Goal: Information Seeking & Learning: Learn about a topic

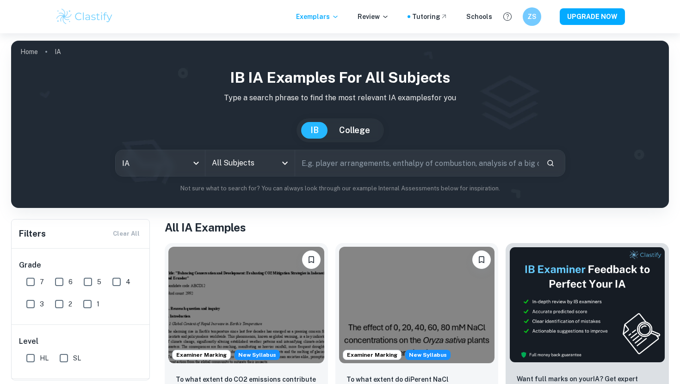
click at [239, 168] on input "All Subjects" at bounding box center [243, 163] width 67 height 18
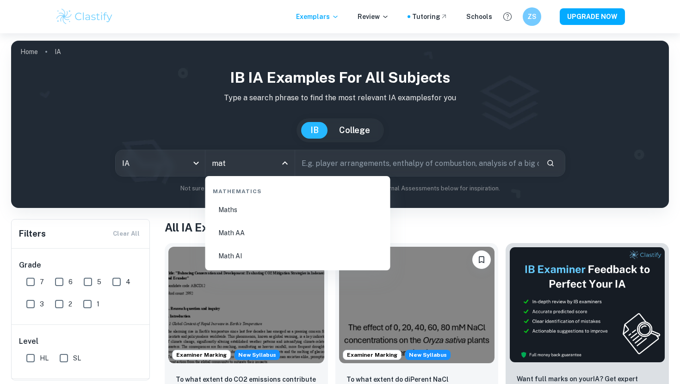
type input "math"
click at [236, 259] on li "Math AI" at bounding box center [298, 256] width 178 height 21
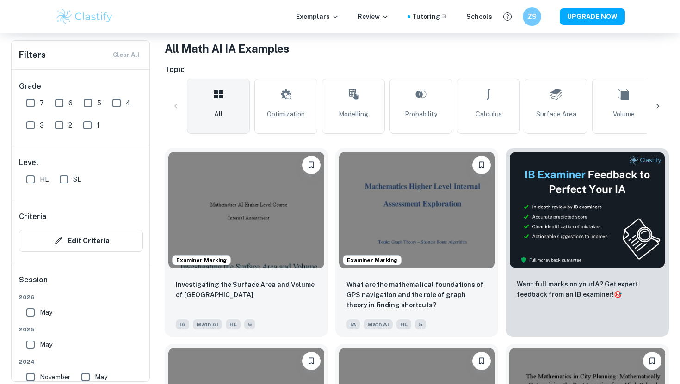
scroll to position [193, 0]
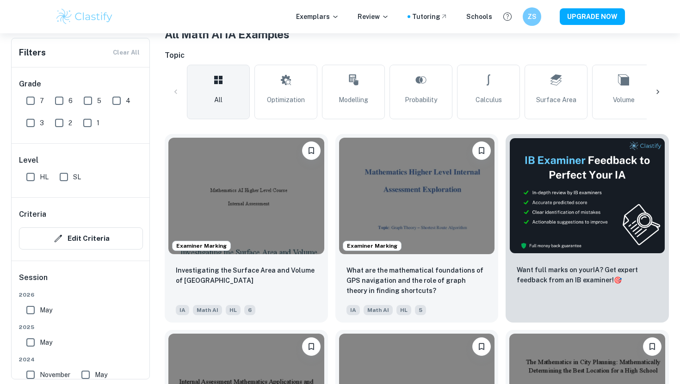
click at [28, 100] on input "7" at bounding box center [30, 101] width 18 height 18
checkbox input "true"
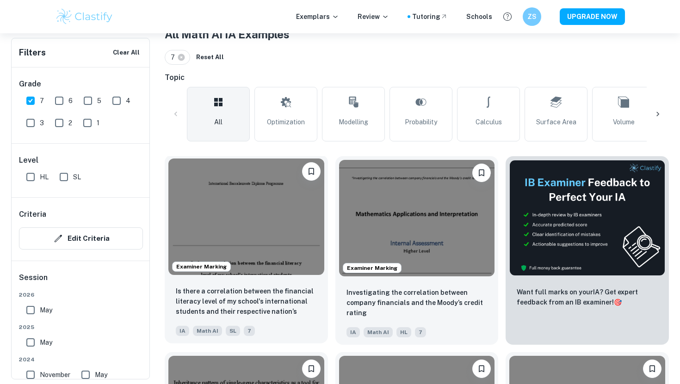
click at [222, 215] on img at bounding box center [246, 217] width 156 height 117
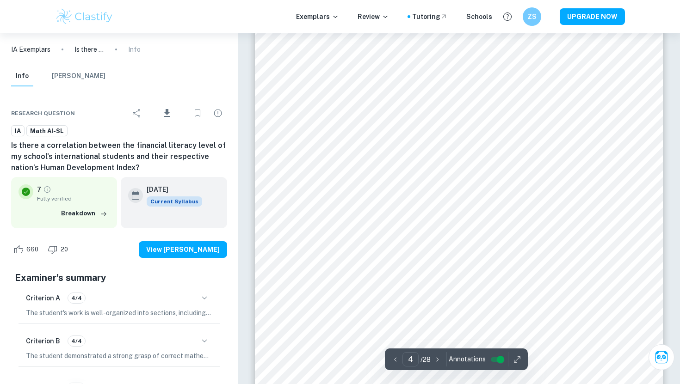
scroll to position [1904, 0]
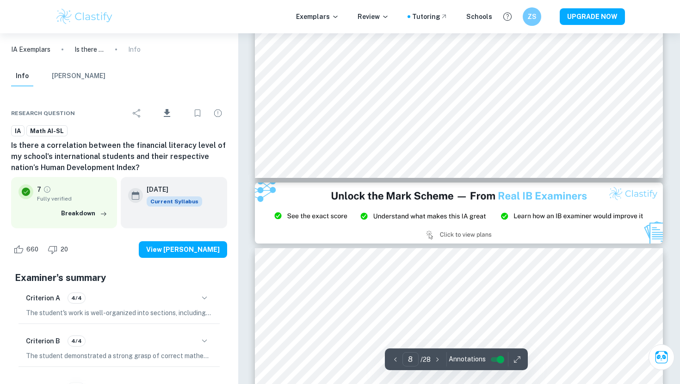
type input "9"
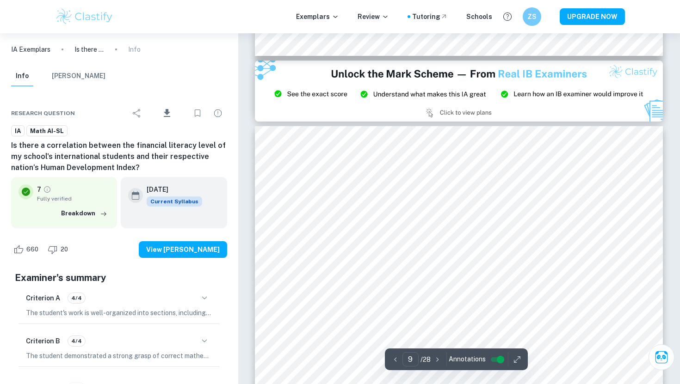
scroll to position [4522, 0]
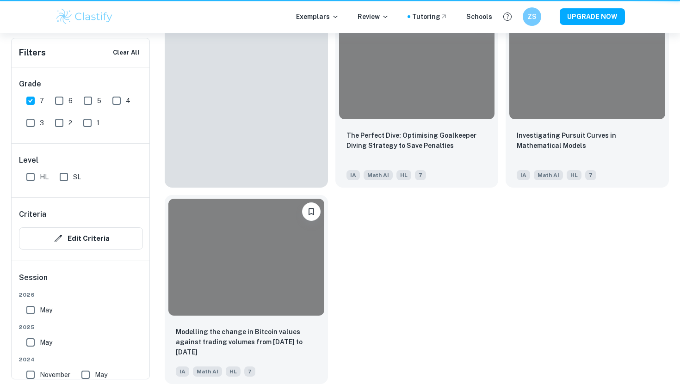
scroll to position [193, 0]
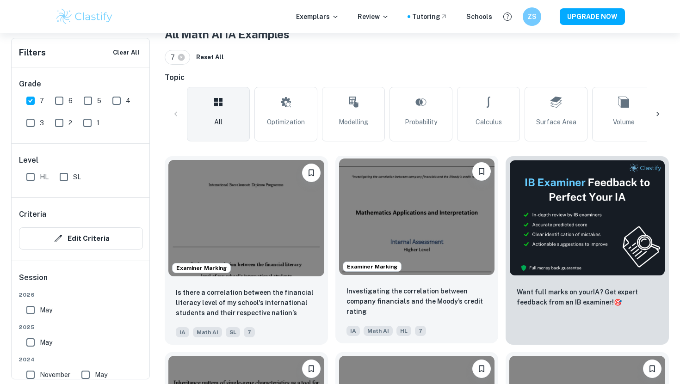
click at [391, 191] on img at bounding box center [417, 217] width 156 height 117
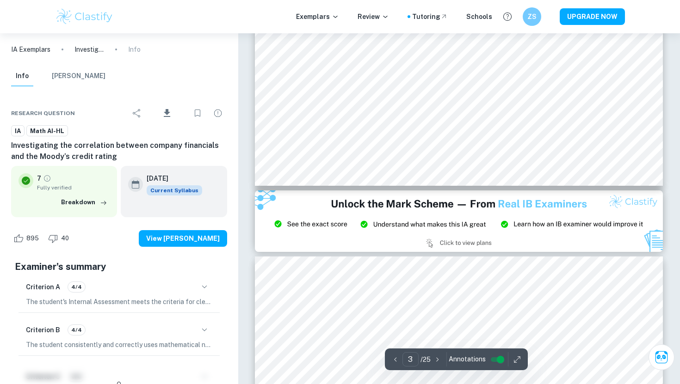
scroll to position [1164, 0]
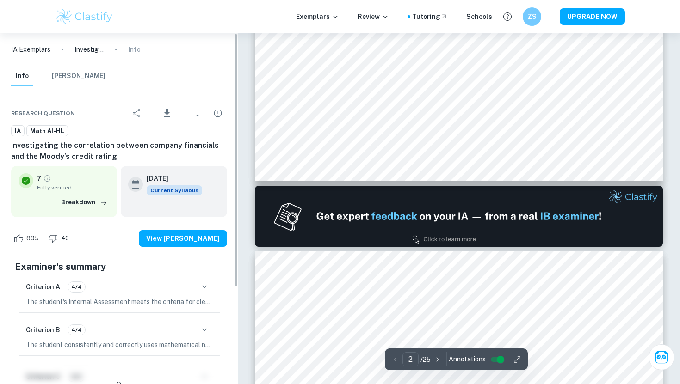
type input "1"
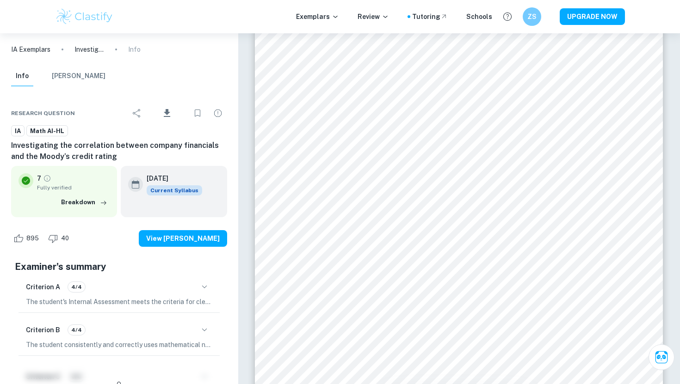
scroll to position [207, 0]
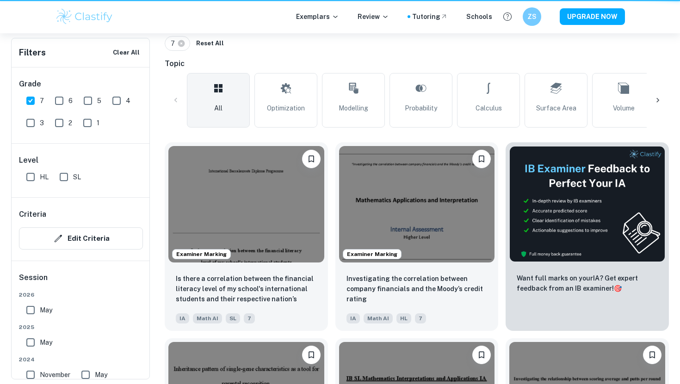
scroll to position [193, 0]
